Goal: Task Accomplishment & Management: Manage account settings

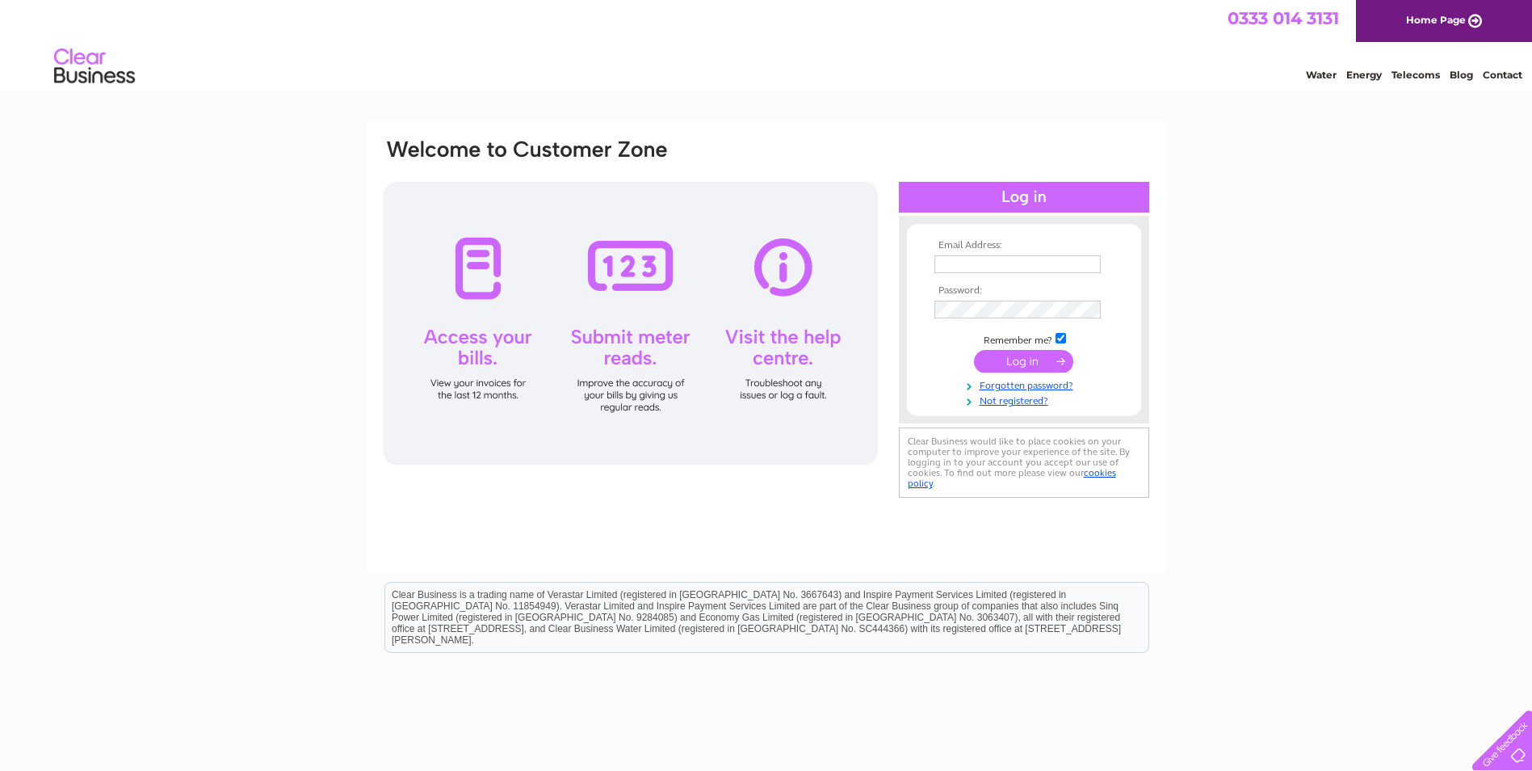
click at [1032, 262] on input "text" at bounding box center [1018, 264] width 166 height 18
type input "[PERSON_NAME][EMAIL_ADDRESS][DOMAIN_NAME]"
click at [974, 351] on input "submit" at bounding box center [1023, 362] width 99 height 23
click at [1039, 363] on input "submit" at bounding box center [1023, 362] width 99 height 23
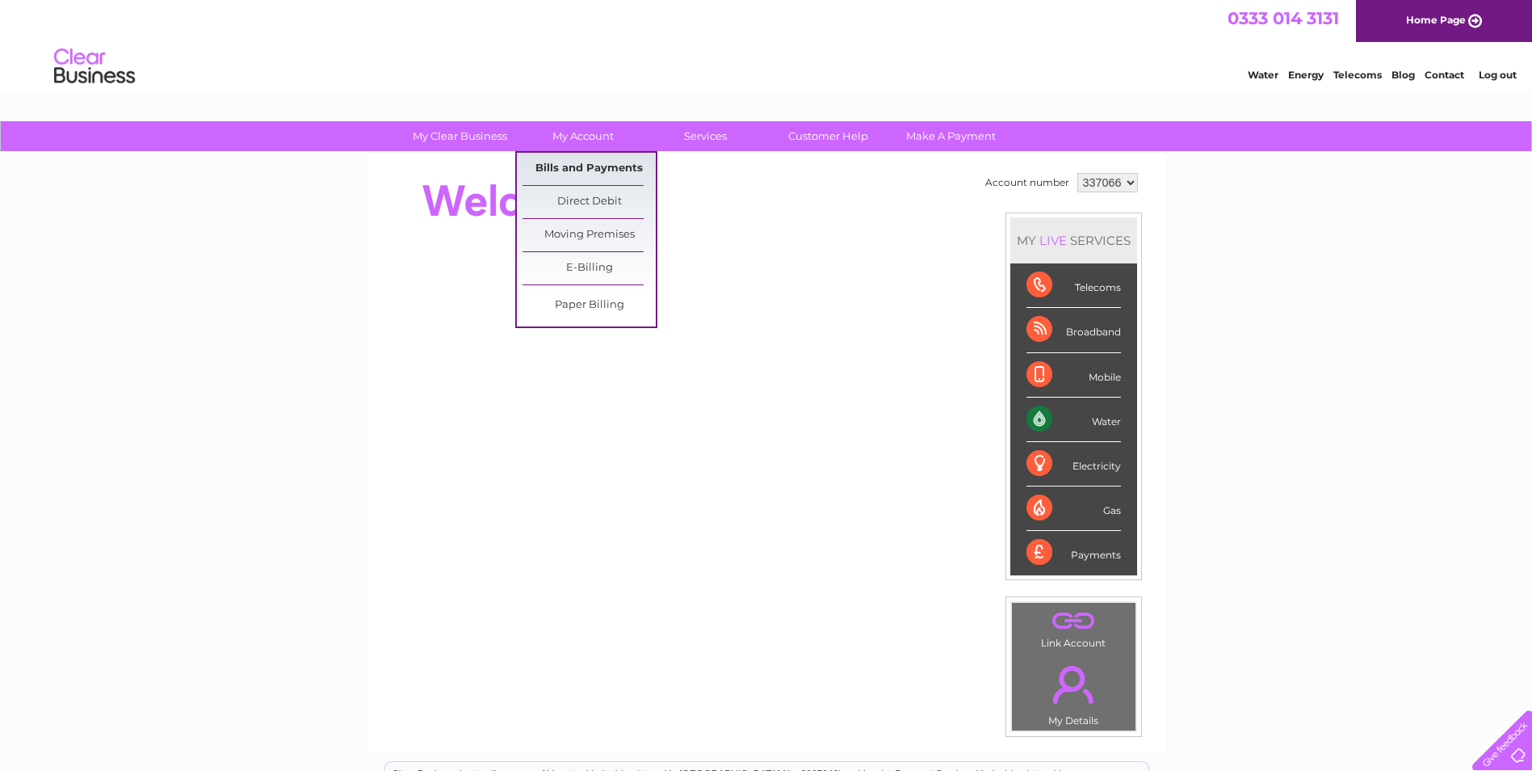
click at [574, 164] on link "Bills and Payments" at bounding box center [589, 169] width 133 height 32
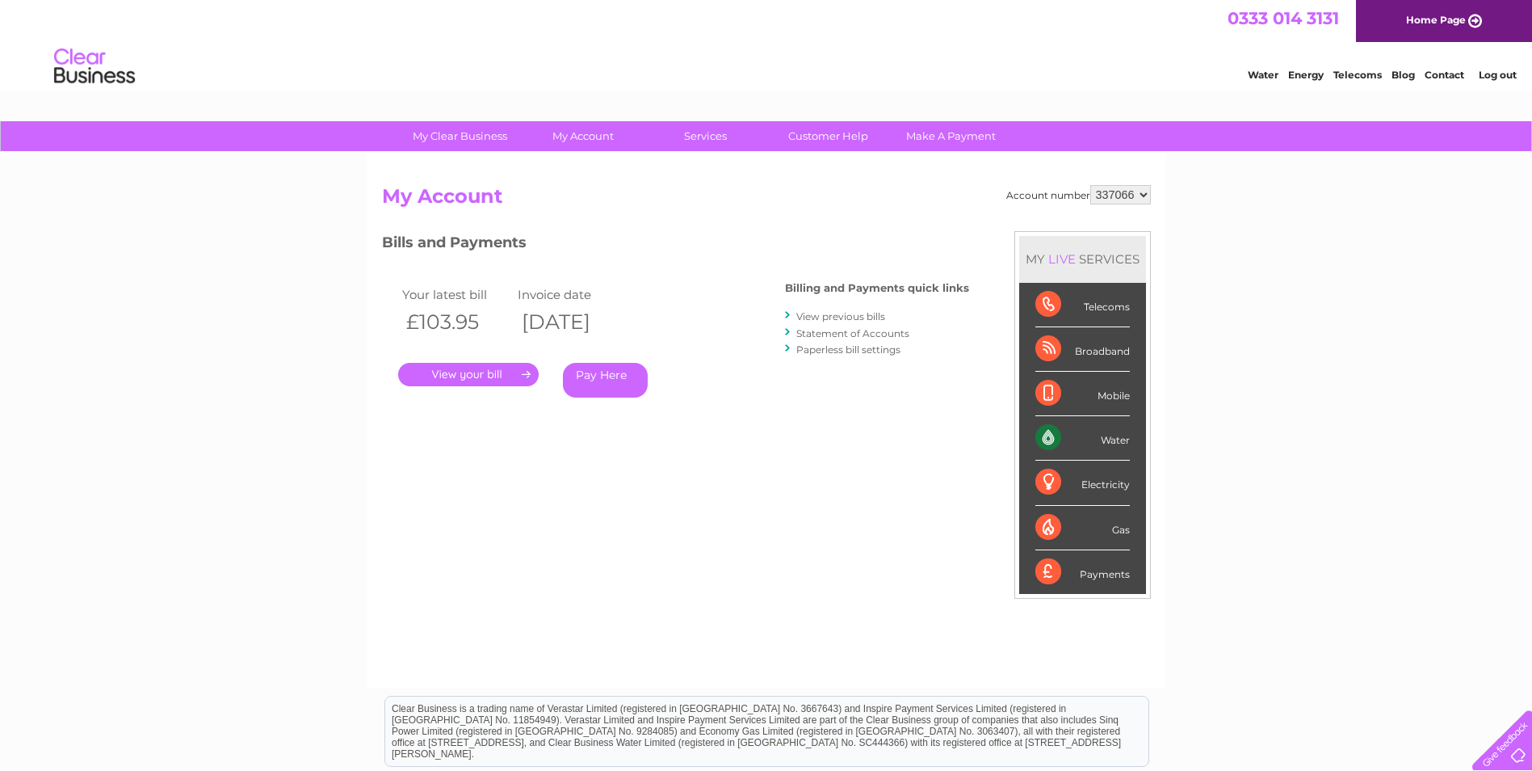
click at [478, 374] on link "." at bounding box center [468, 374] width 141 height 23
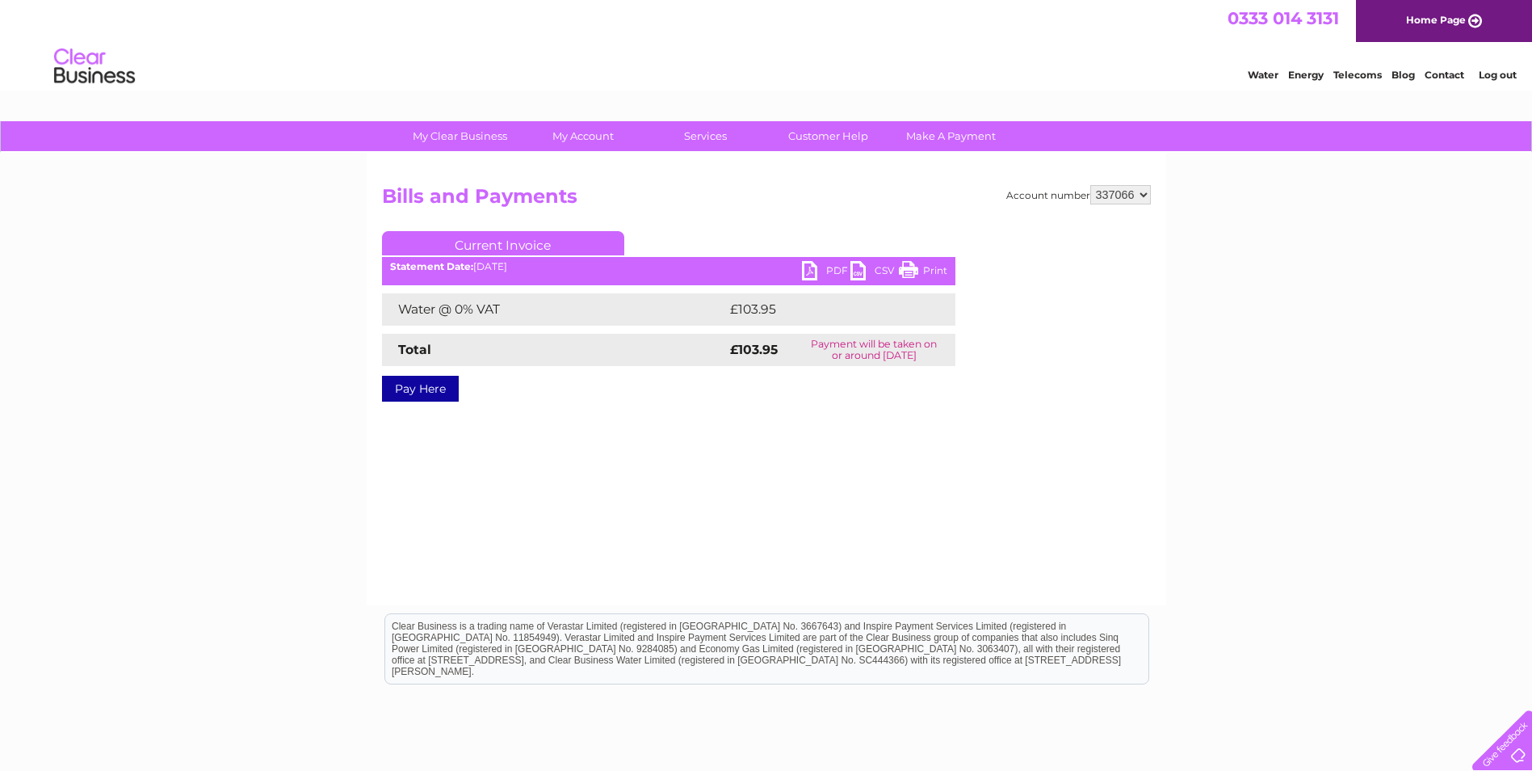
click at [910, 267] on link "Print" at bounding box center [923, 272] width 48 height 23
